Goal: Transaction & Acquisition: Purchase product/service

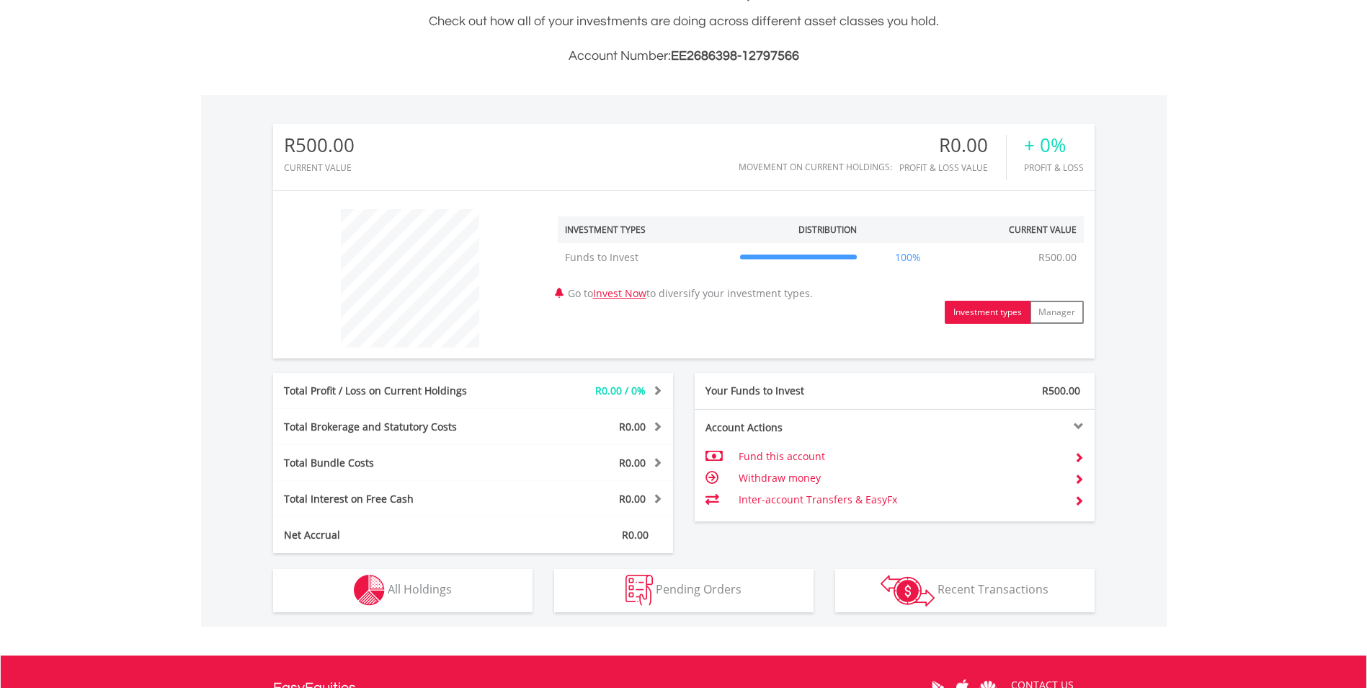
scroll to position [360, 0]
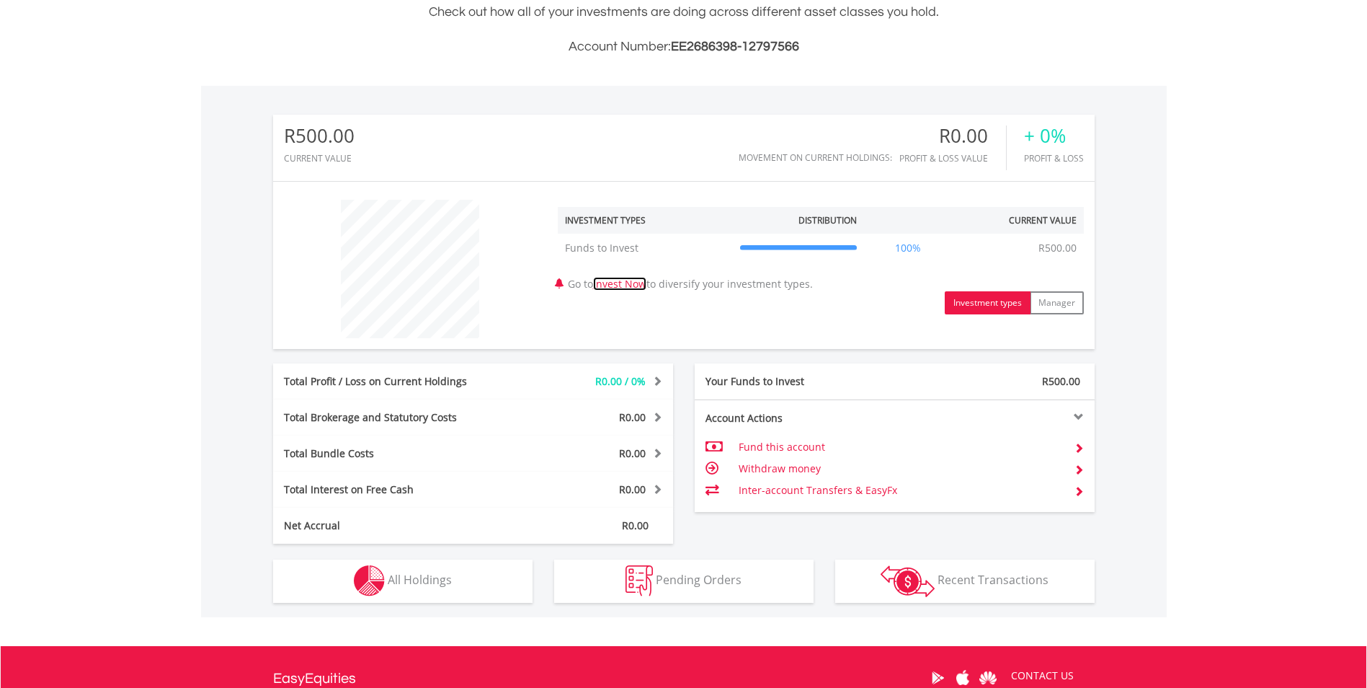
click at [638, 280] on link "Invest Now" at bounding box center [619, 284] width 53 height 14
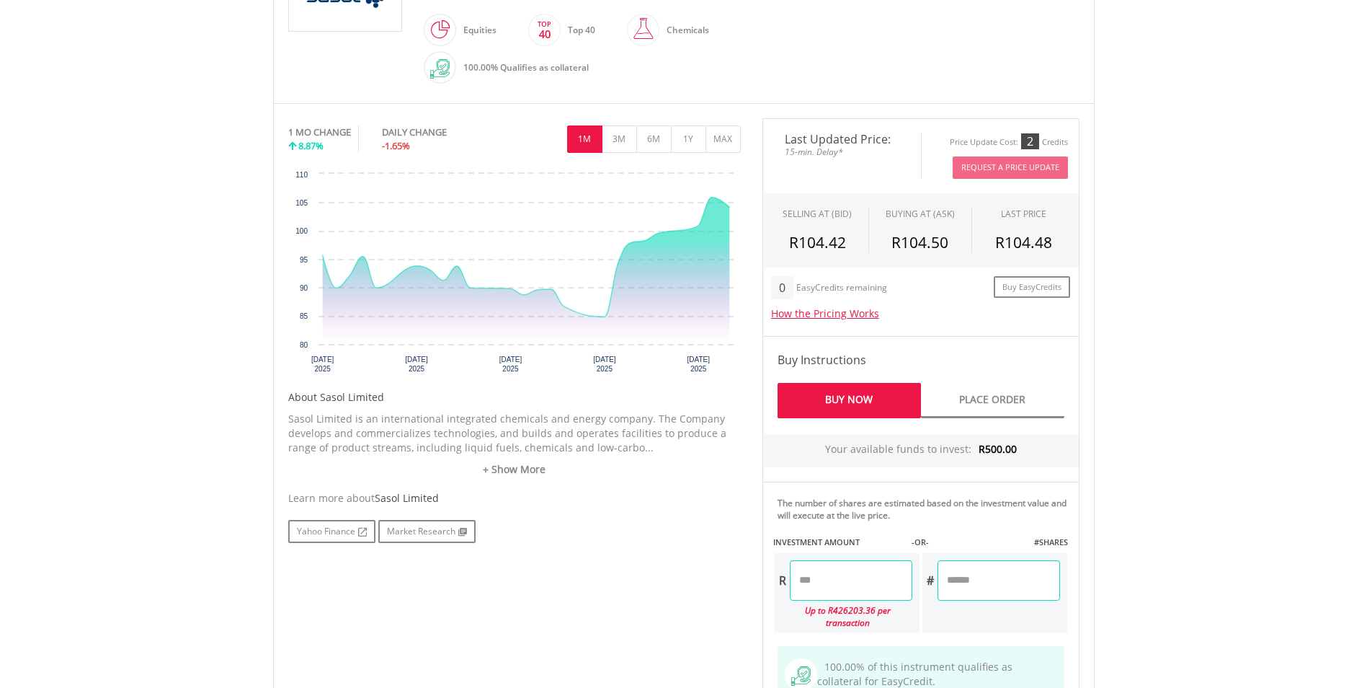
scroll to position [288, 0]
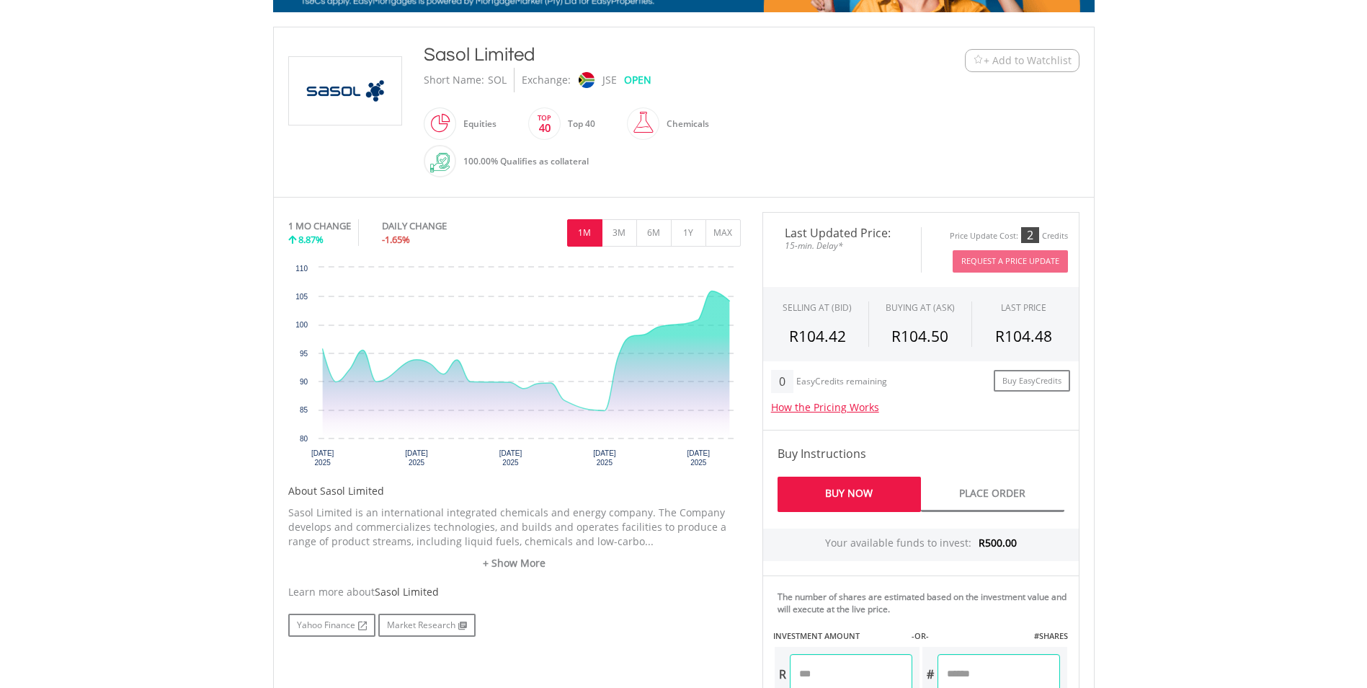
click at [448, 164] on img at bounding box center [439, 162] width 19 height 19
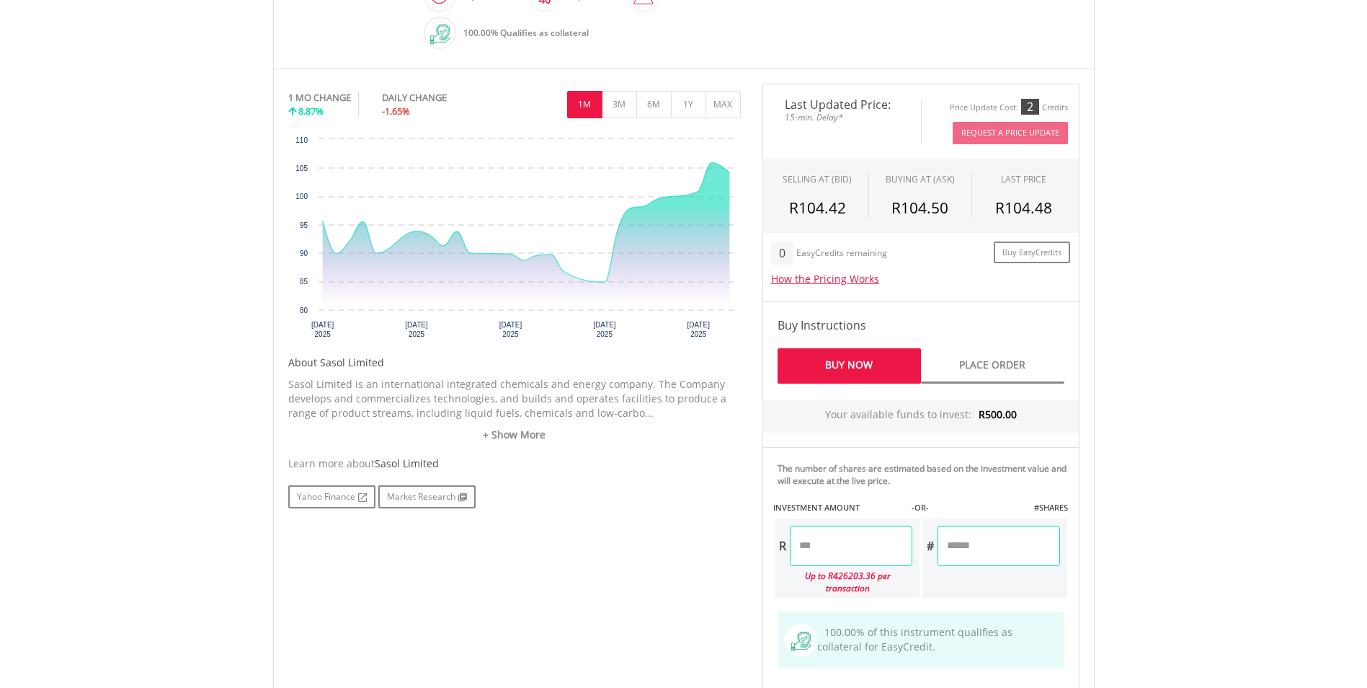
scroll to position [216, 0]
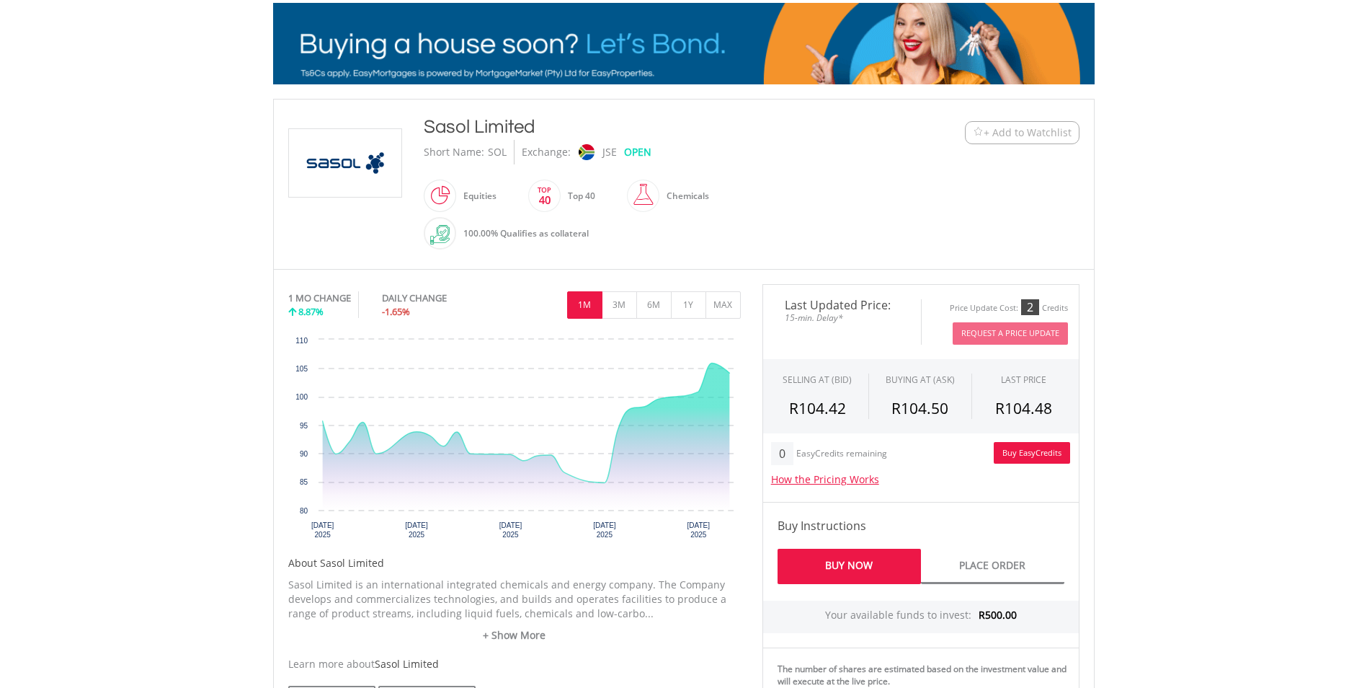
click at [1028, 458] on link "Buy EasyCredits" at bounding box center [1032, 453] width 76 height 22
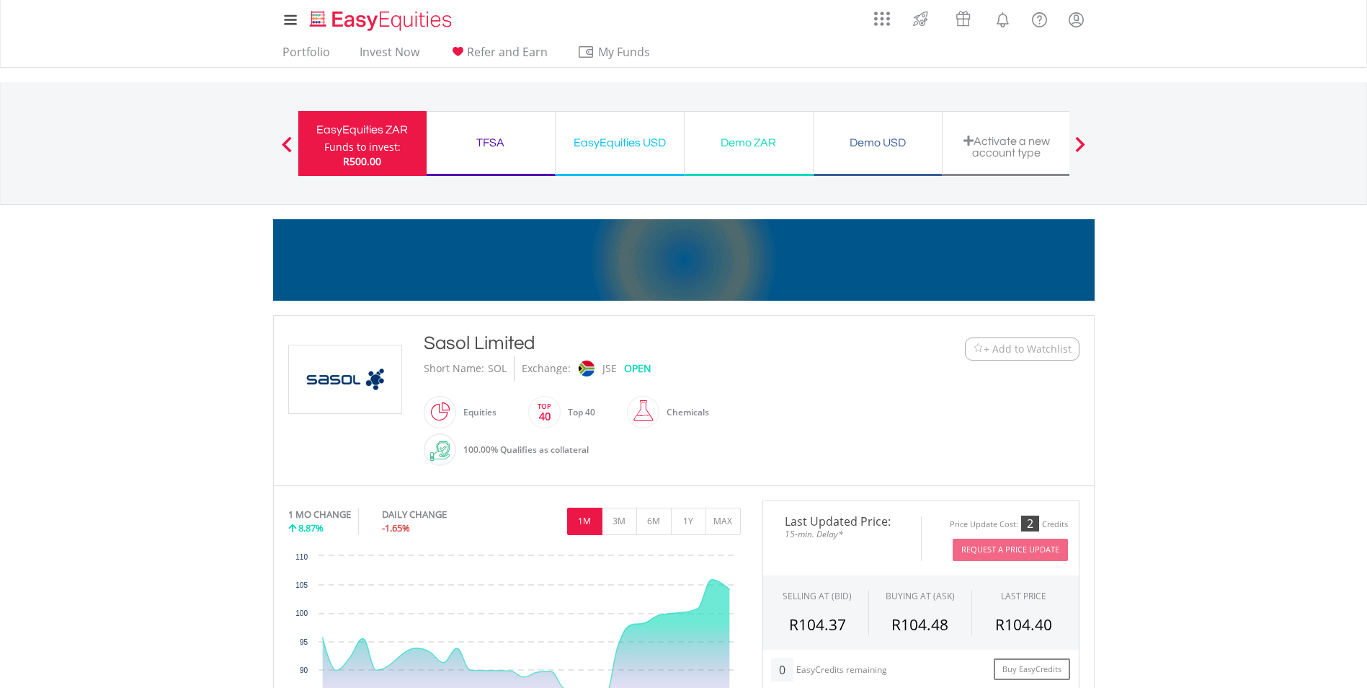
click at [337, 145] on div "Funds to invest:" at bounding box center [362, 147] width 76 height 14
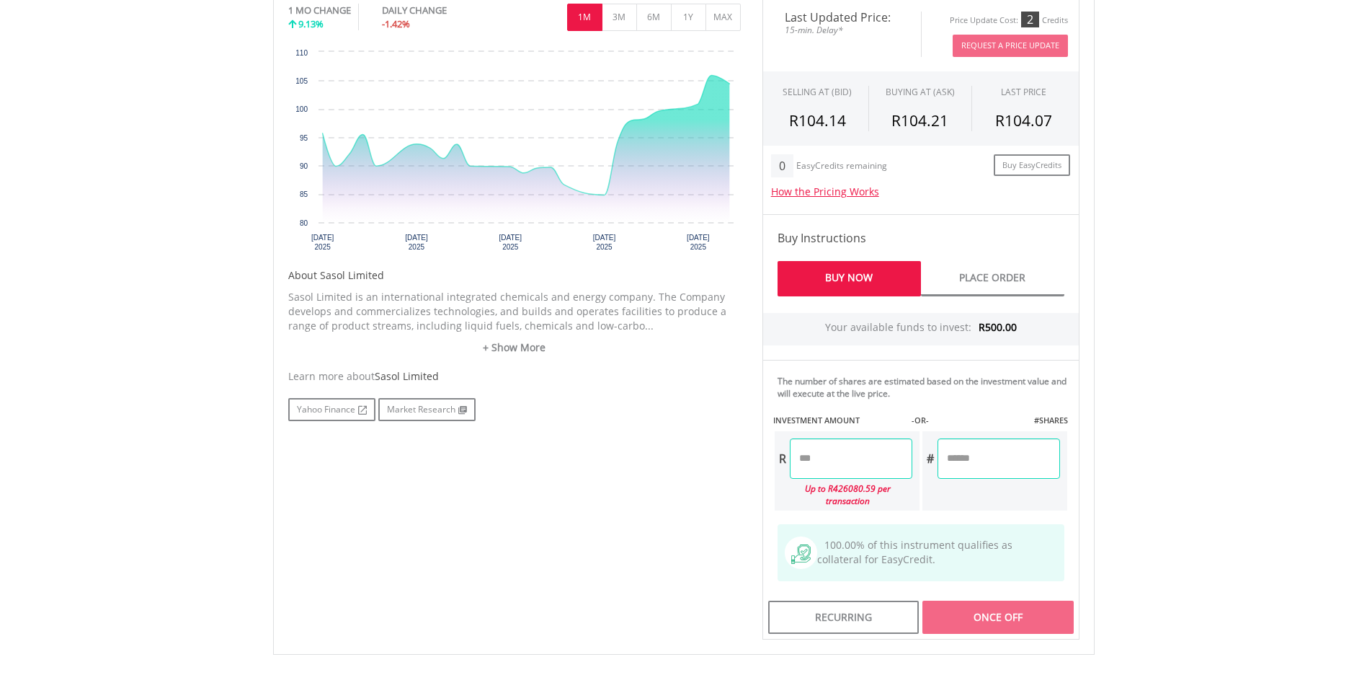
scroll to position [505, 0]
click at [859, 463] on input "number" at bounding box center [851, 457] width 123 height 40
click at [714, 493] on div "No chart available. 1 MO CHANGE 9.13% DAILY CHANGE -1.42% 1M 3M 6M 1Y MAX Chart…" at bounding box center [683, 317] width 813 height 643
type input "******"
type input "*****"
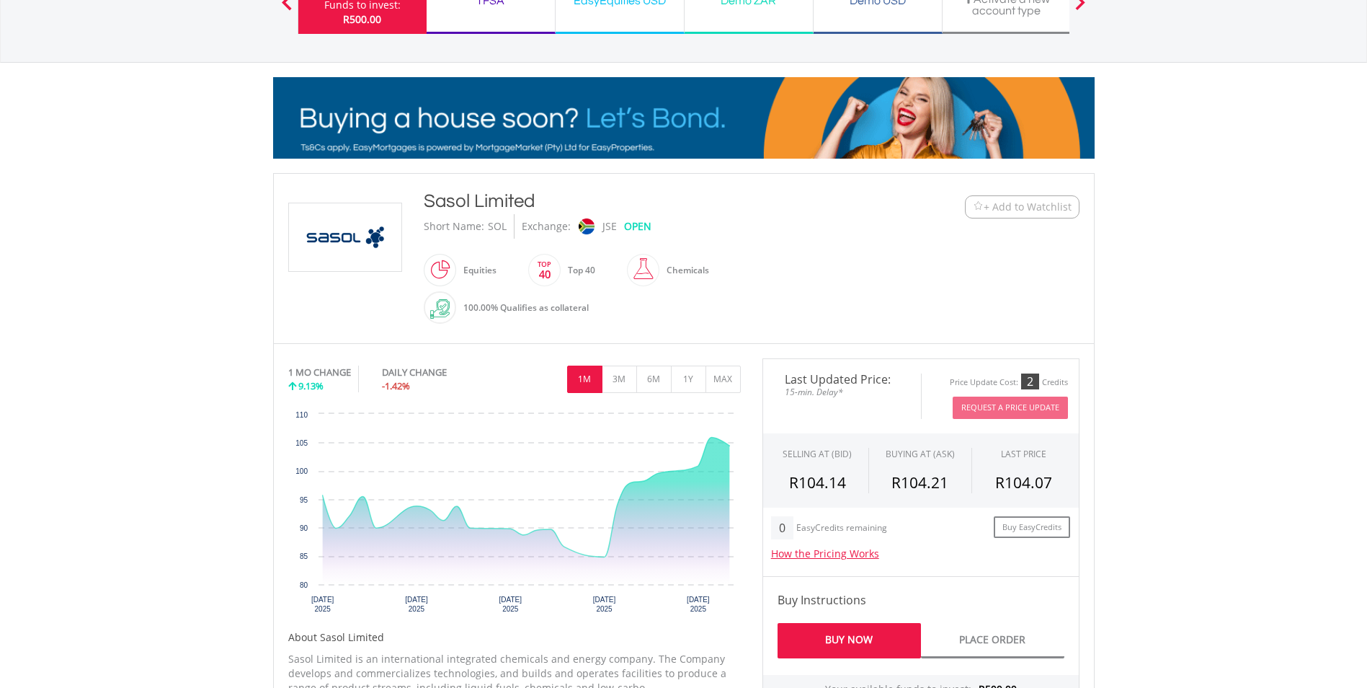
scroll to position [0, 0]
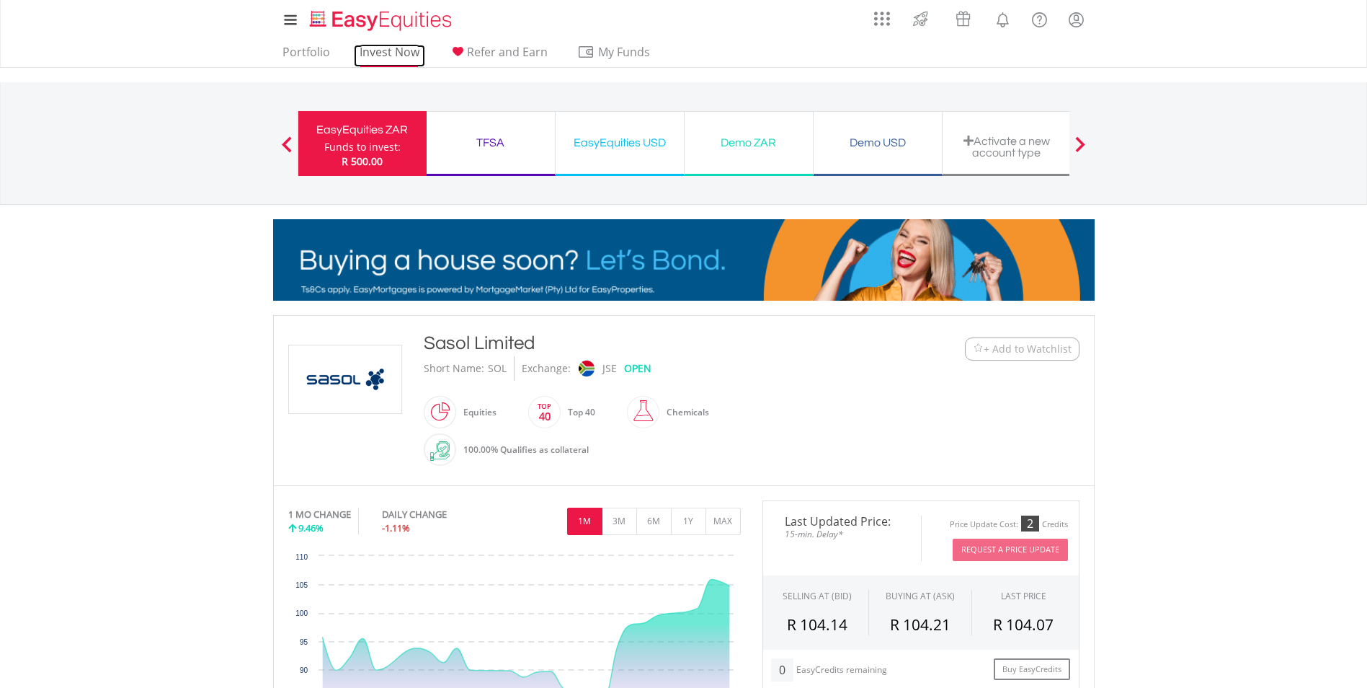
click at [413, 57] on link "Invest Now" at bounding box center [389, 56] width 71 height 22
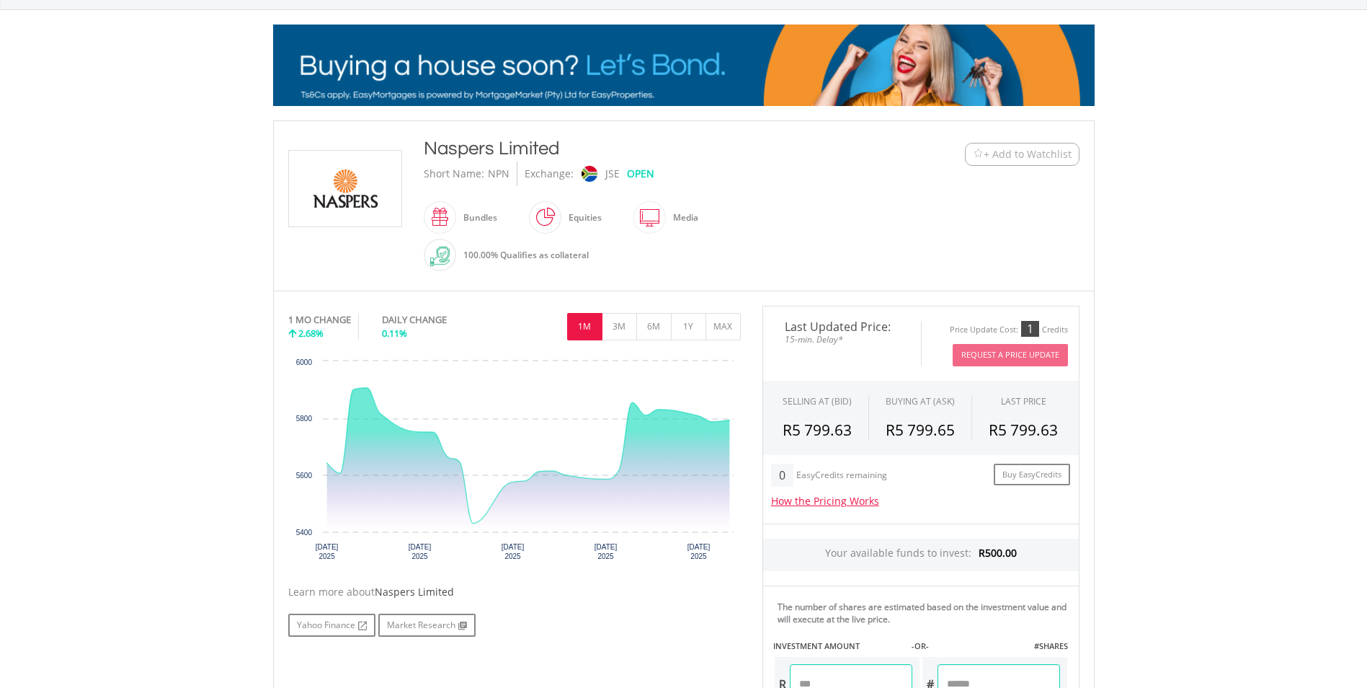
scroll to position [216, 0]
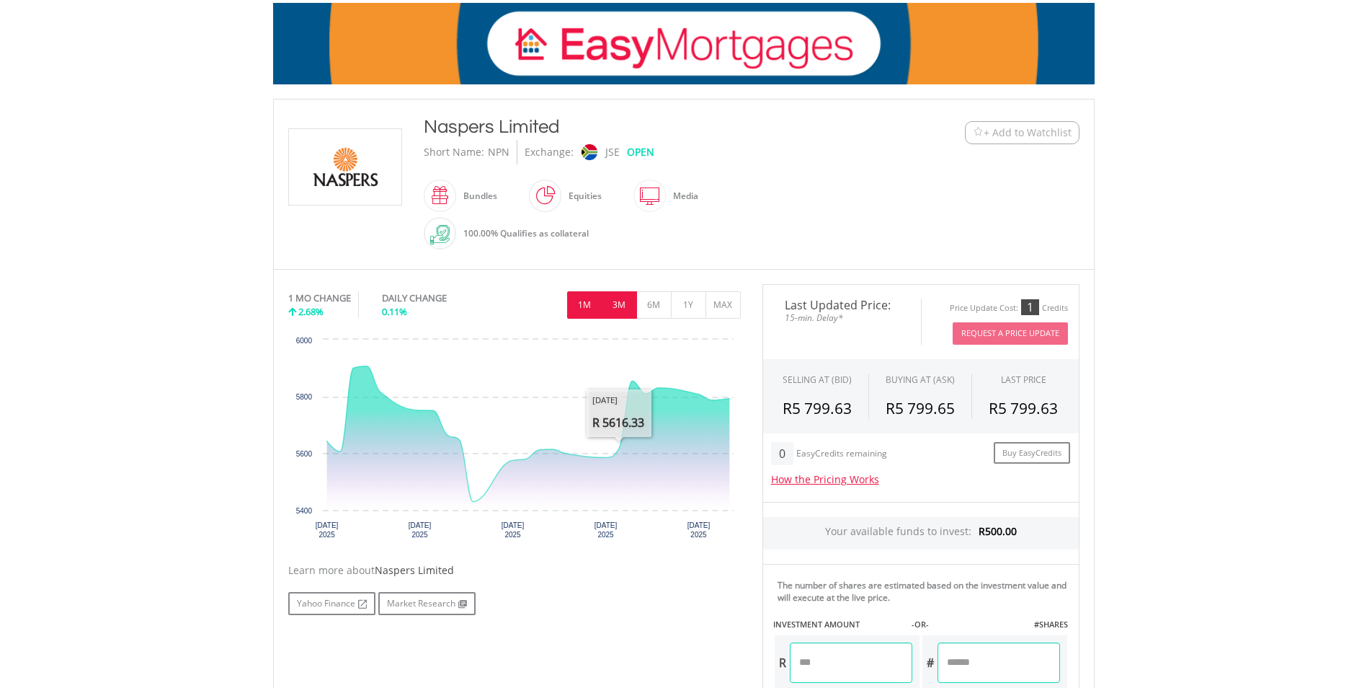
click at [613, 303] on button "3M" at bounding box center [619, 304] width 35 height 27
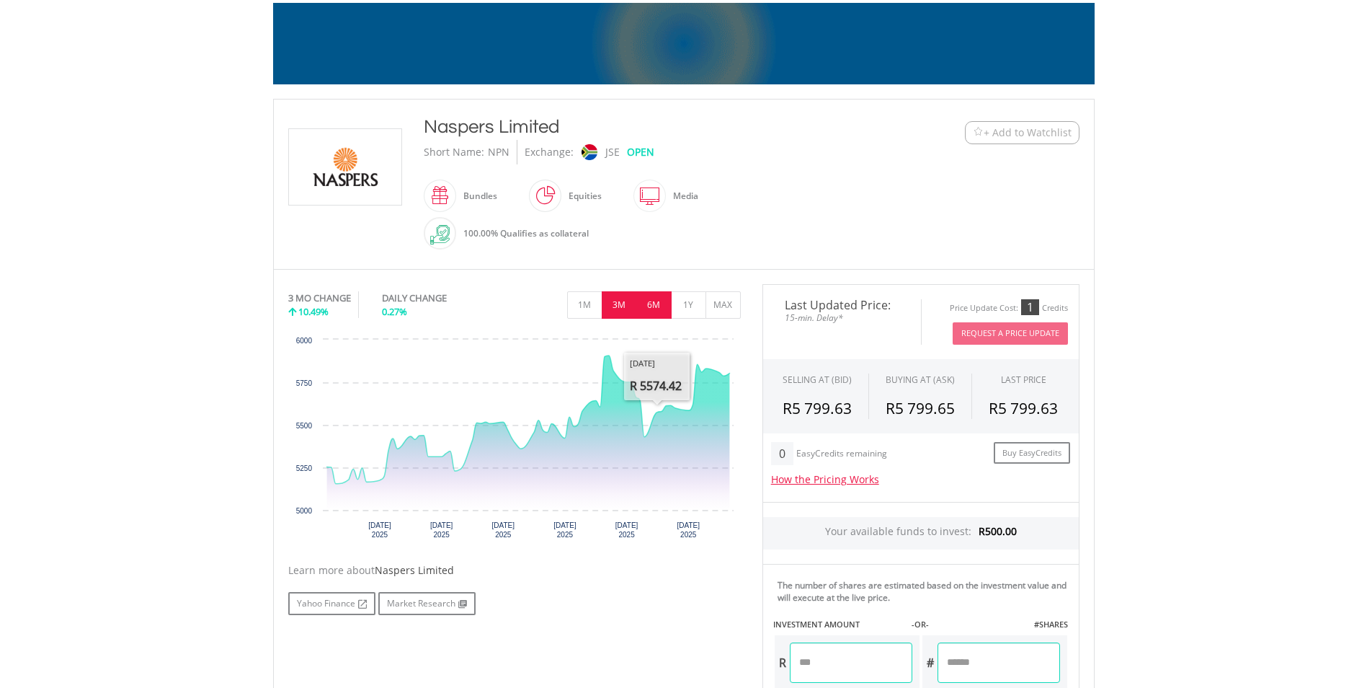
click at [647, 308] on button "6M" at bounding box center [653, 304] width 35 height 27
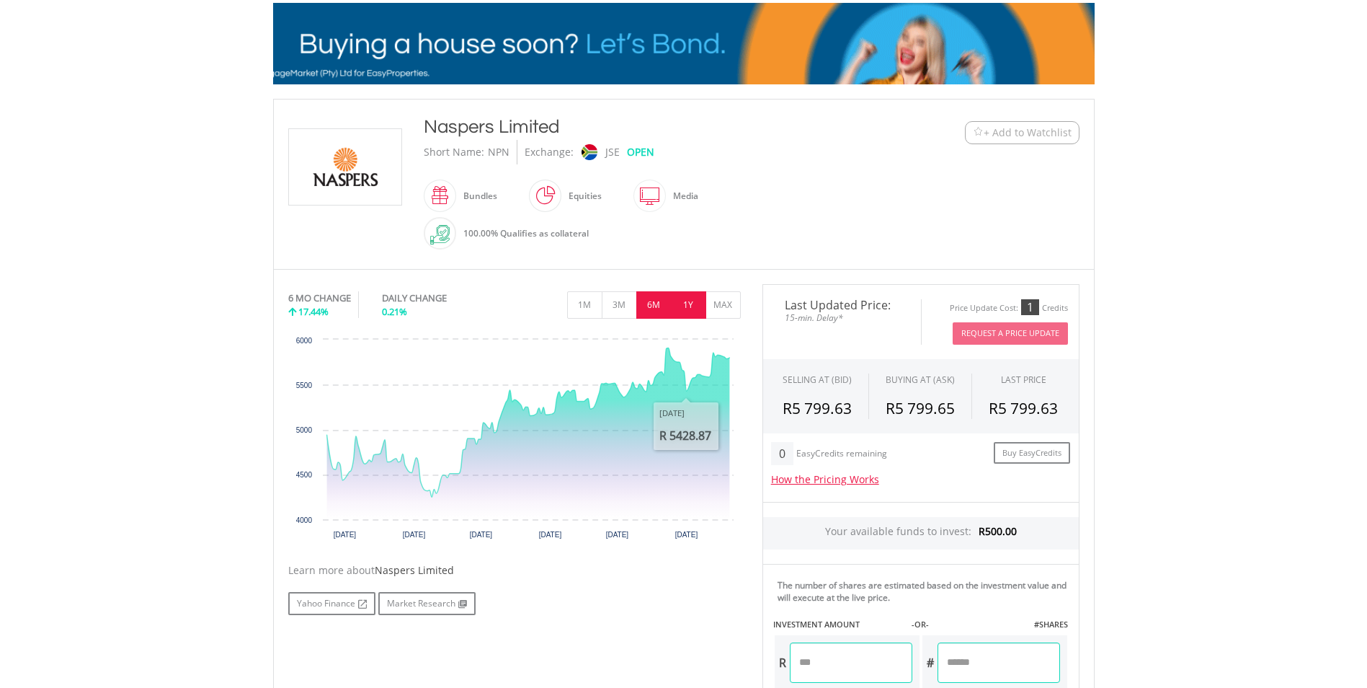
click at [693, 313] on button "1Y" at bounding box center [688, 304] width 35 height 27
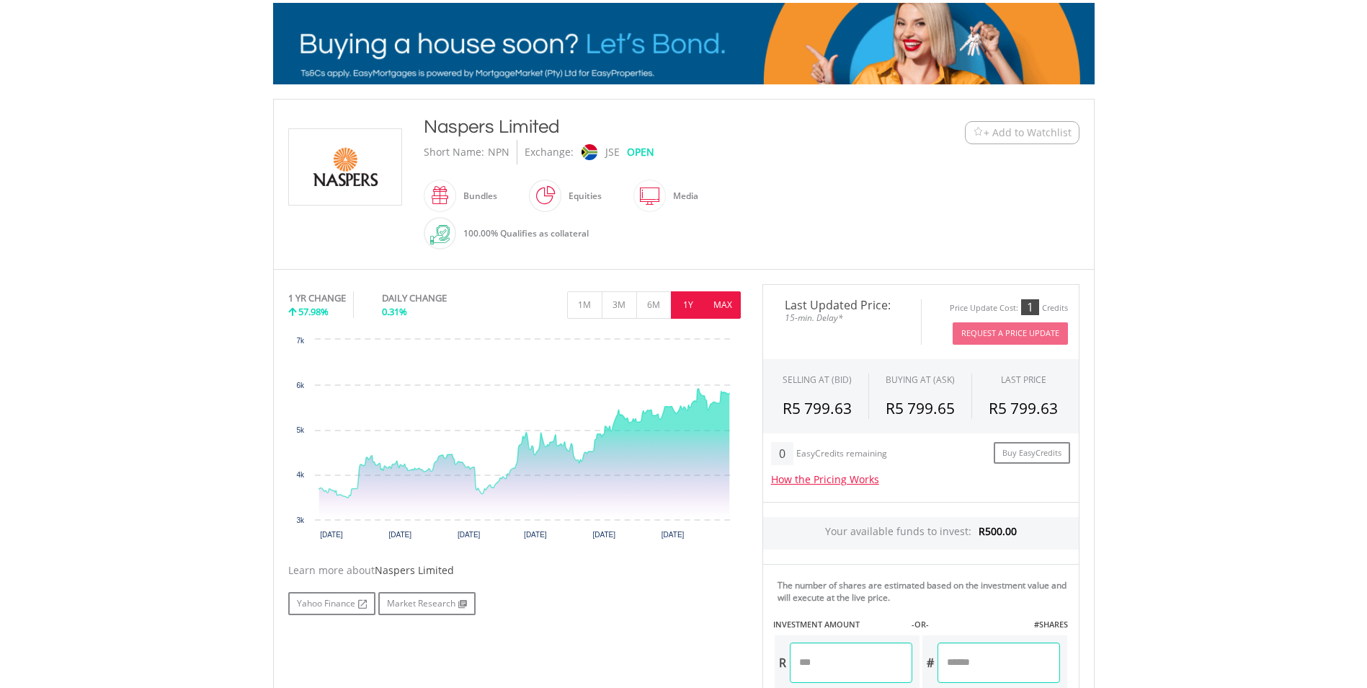
click at [728, 309] on button "MAX" at bounding box center [723, 304] width 35 height 27
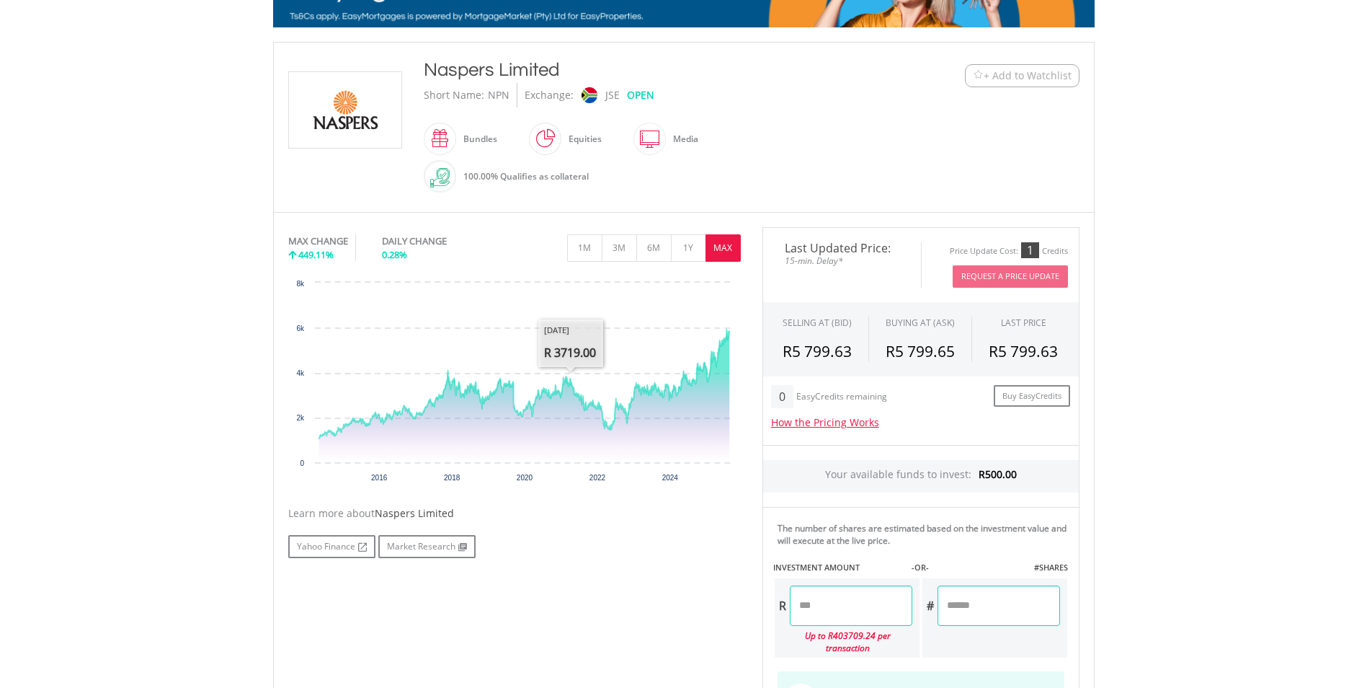
scroll to position [0, 0]
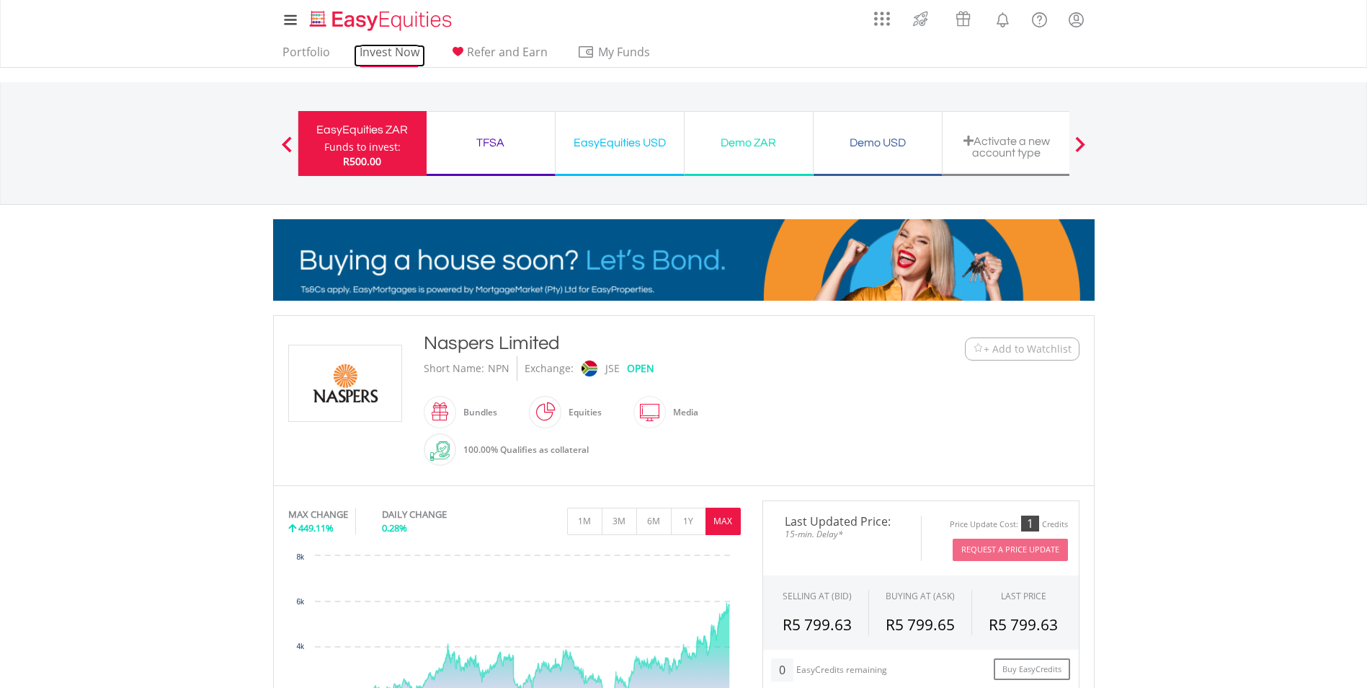
click at [399, 50] on link "Invest Now" at bounding box center [389, 56] width 71 height 22
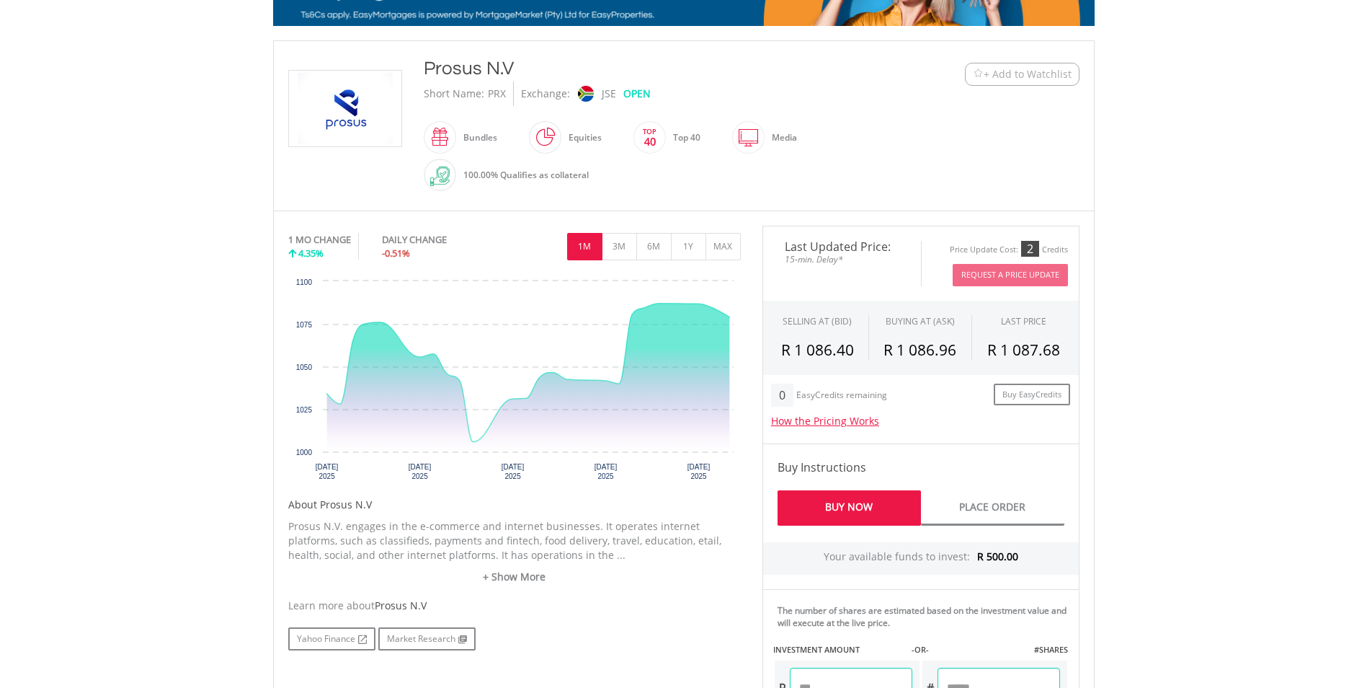
scroll to position [360, 0]
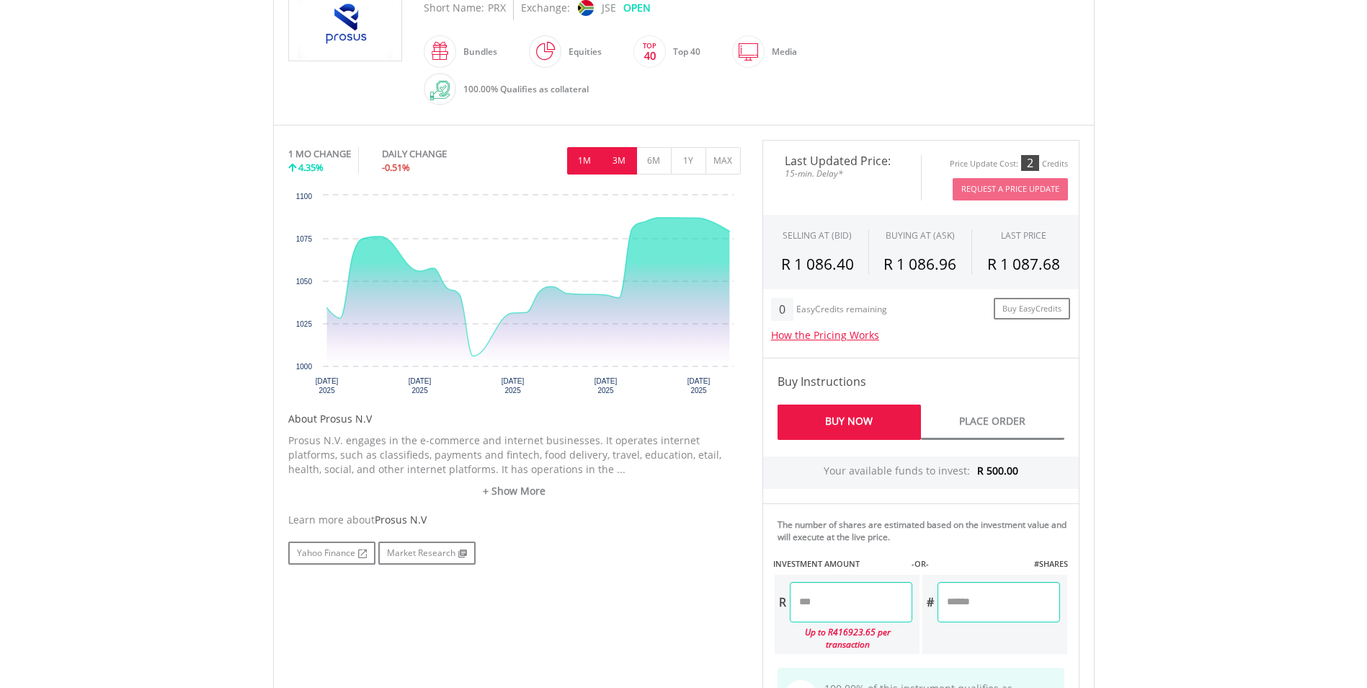
click at [617, 156] on button "3M" at bounding box center [619, 160] width 35 height 27
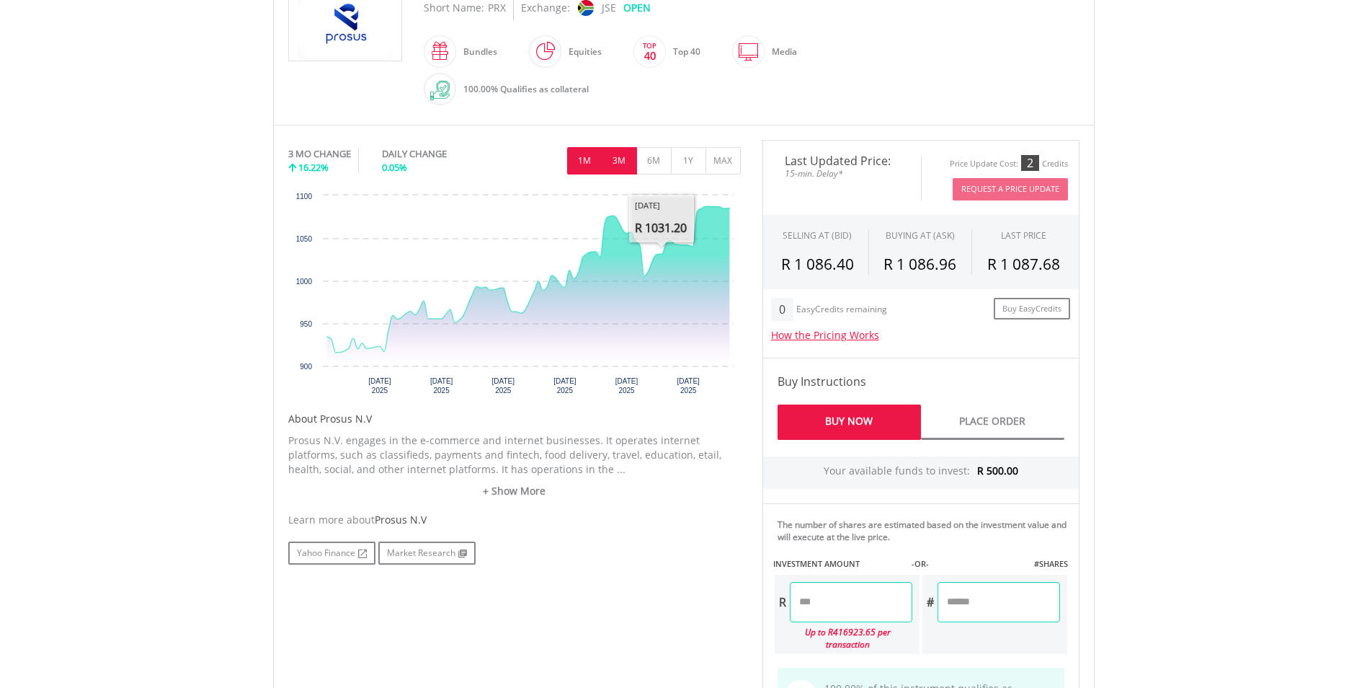
click at [583, 167] on button "1M" at bounding box center [584, 160] width 35 height 27
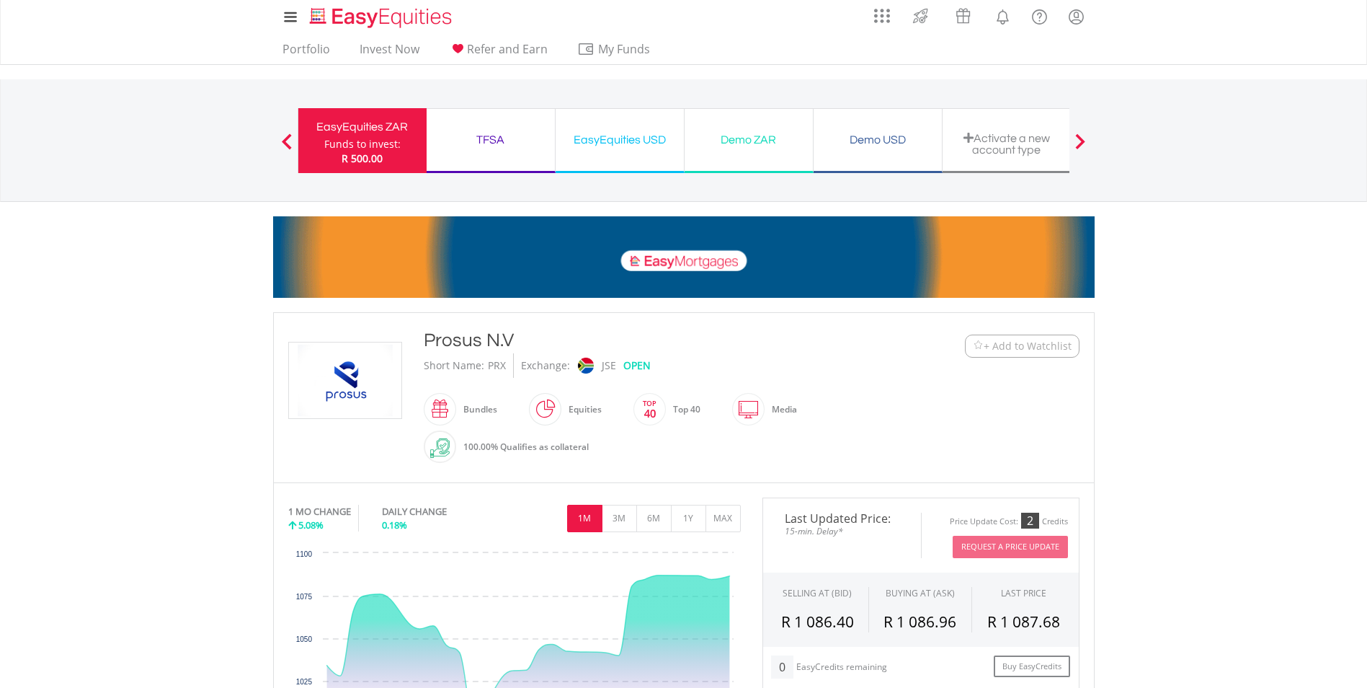
scroll to position [0, 0]
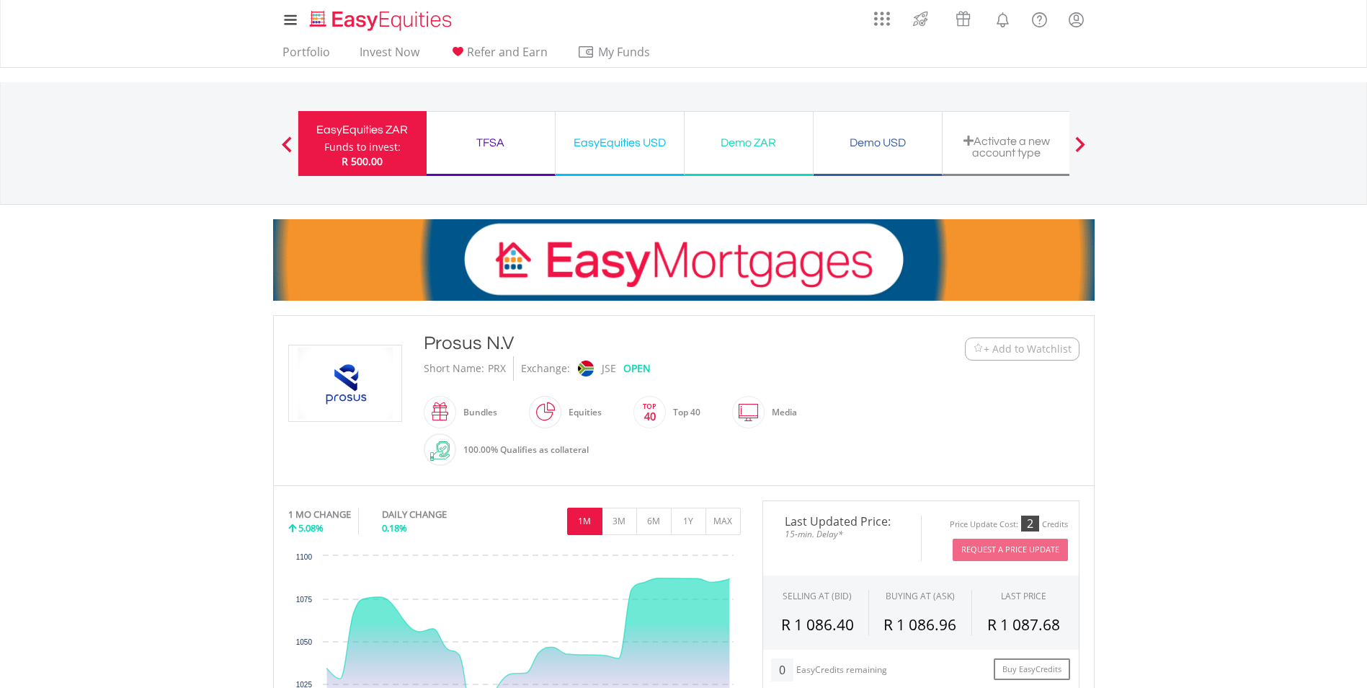
click at [360, 143] on div "Funds to invest:" at bounding box center [362, 147] width 76 height 14
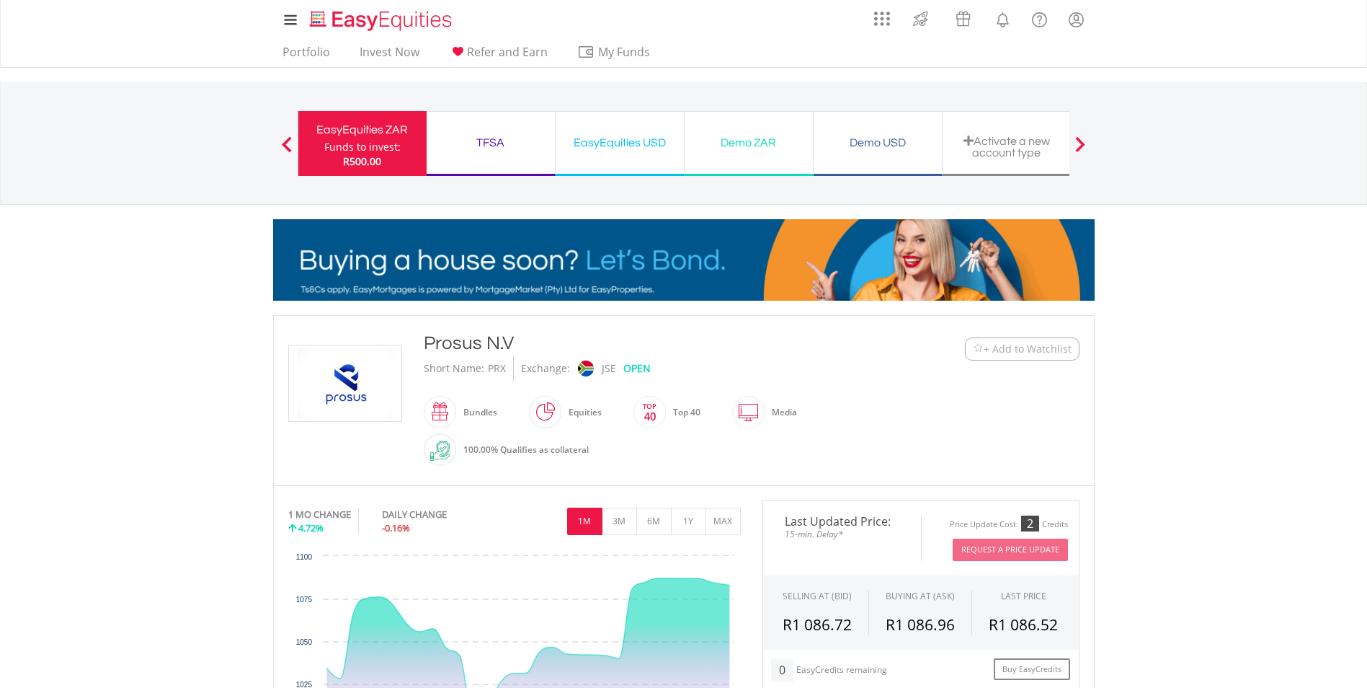
click at [332, 141] on div "Funds to invest:" at bounding box center [362, 147] width 76 height 14
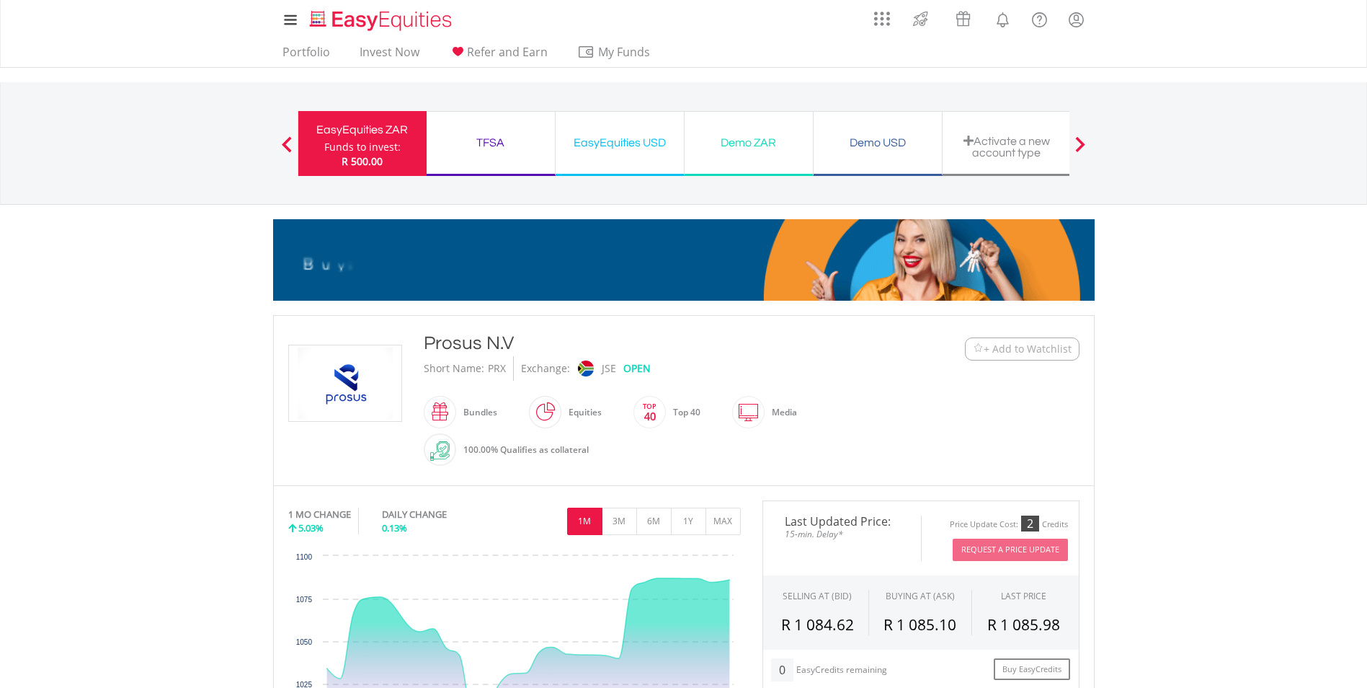
click at [336, 138] on div "EasyEquities ZAR" at bounding box center [362, 130] width 111 height 20
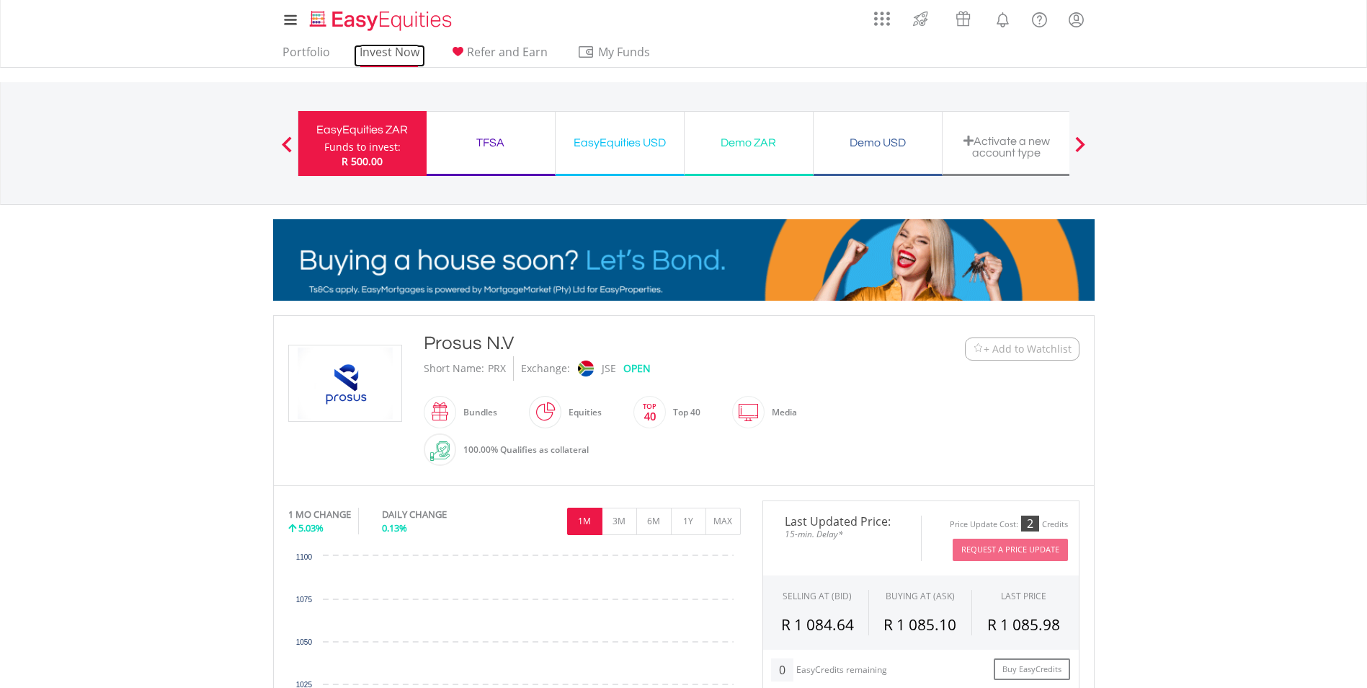
click at [381, 50] on link "Invest Now" at bounding box center [389, 56] width 71 height 22
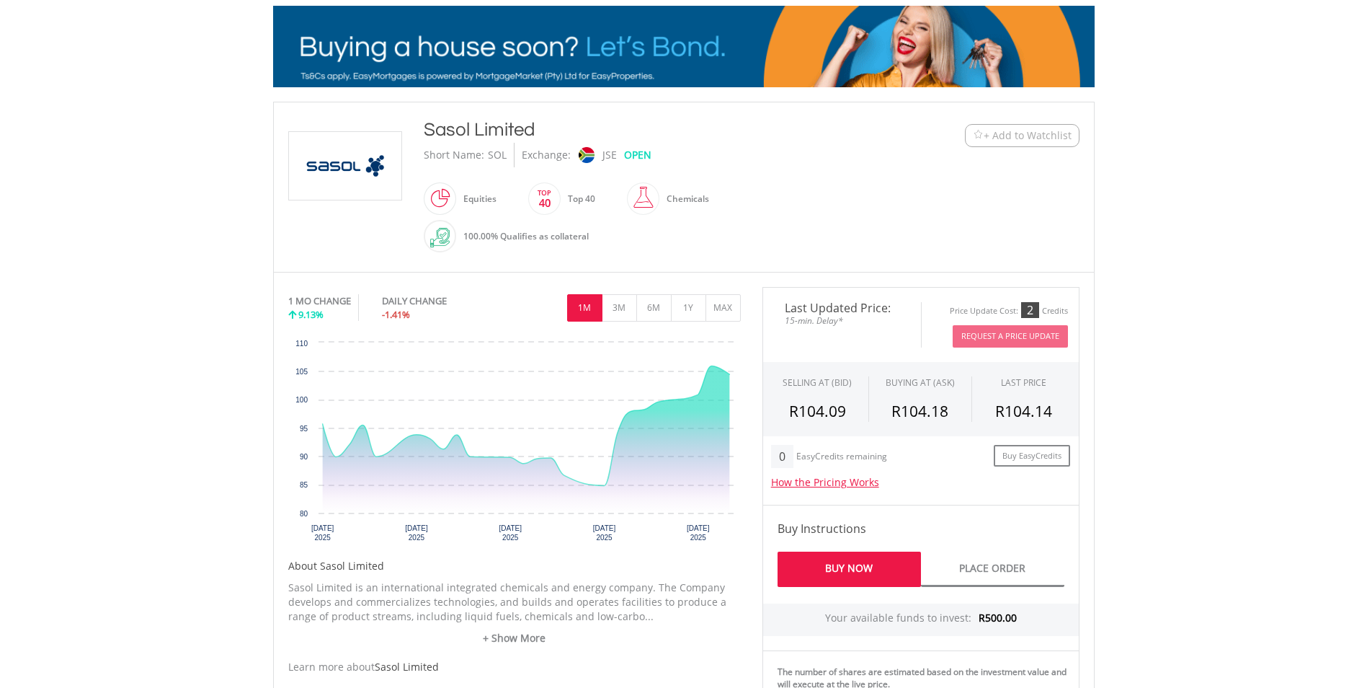
scroll to position [216, 0]
